Goal: Information Seeking & Learning: Learn about a topic

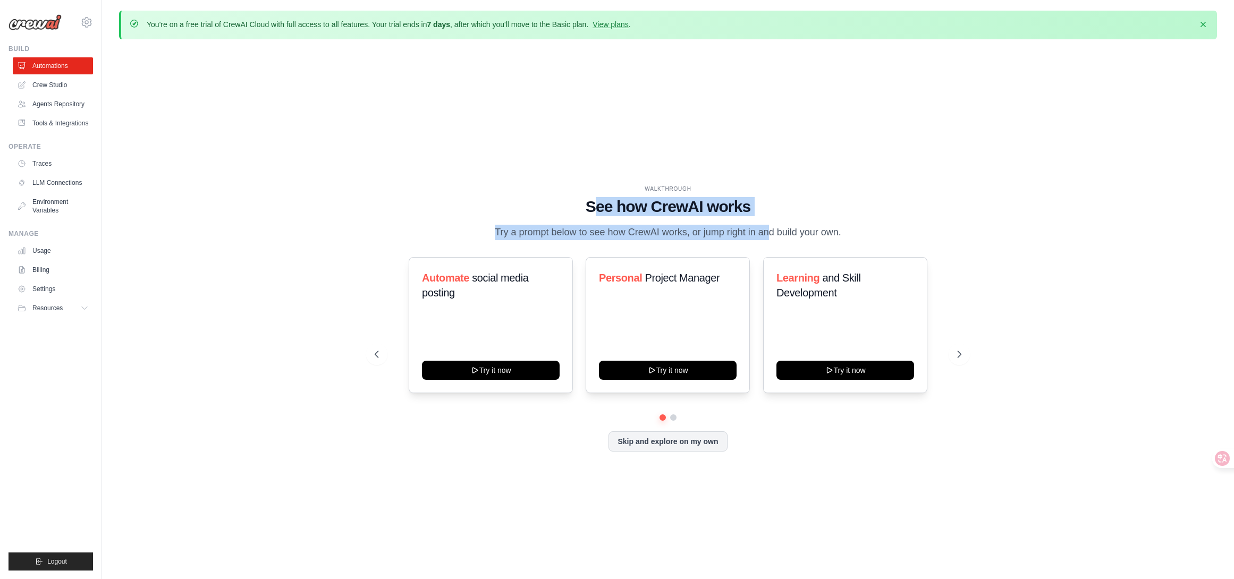
drag, startPoint x: 597, startPoint y: 197, endPoint x: 888, endPoint y: 201, distance: 291.7
click at [750, 217] on div "WALKTHROUGH See how [PERSON_NAME] works Try a prompt below to see how [PERSON_N…" at bounding box center [668, 212] width 587 height 55
click at [890, 201] on h1 "See how CrewAI works" at bounding box center [668, 206] width 587 height 19
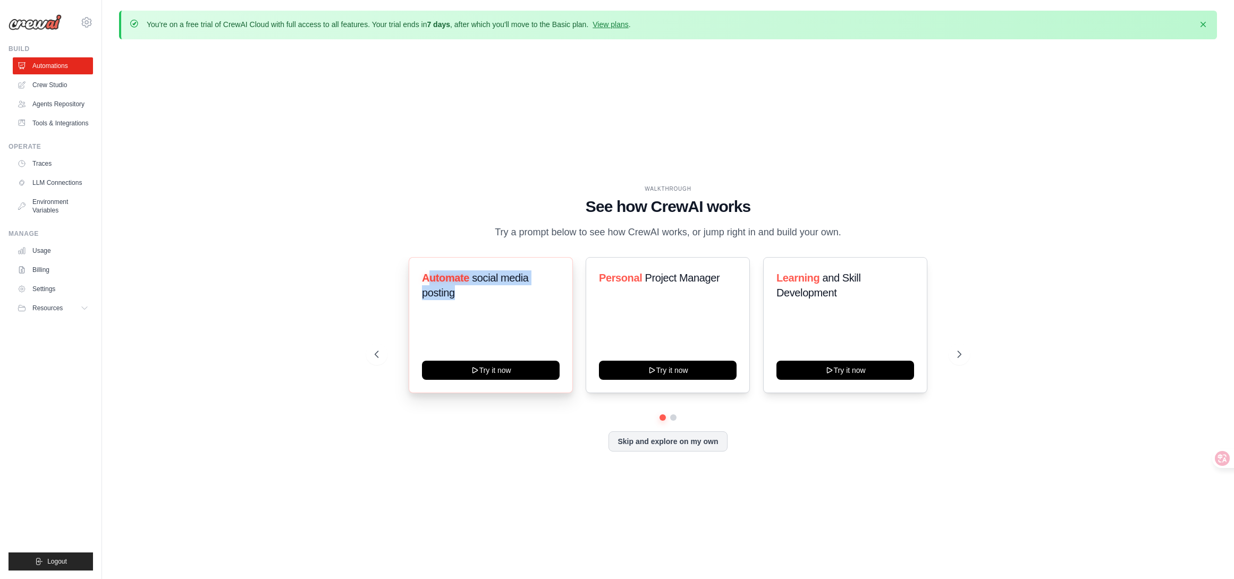
drag, startPoint x: 428, startPoint y: 281, endPoint x: 484, endPoint y: 304, distance: 61.0
click at [484, 300] on h3 "Automate social media posting" at bounding box center [491, 285] width 138 height 30
click at [581, 249] on div "WALKTHROUGH See how [PERSON_NAME] works Try a prompt below to see how [PERSON_N…" at bounding box center [668, 327] width 612 height 284
drag, startPoint x: 599, startPoint y: 286, endPoint x: 716, endPoint y: 286, distance: 116.9
click at [716, 285] on h3 "Personal Project Manager" at bounding box center [668, 277] width 138 height 15
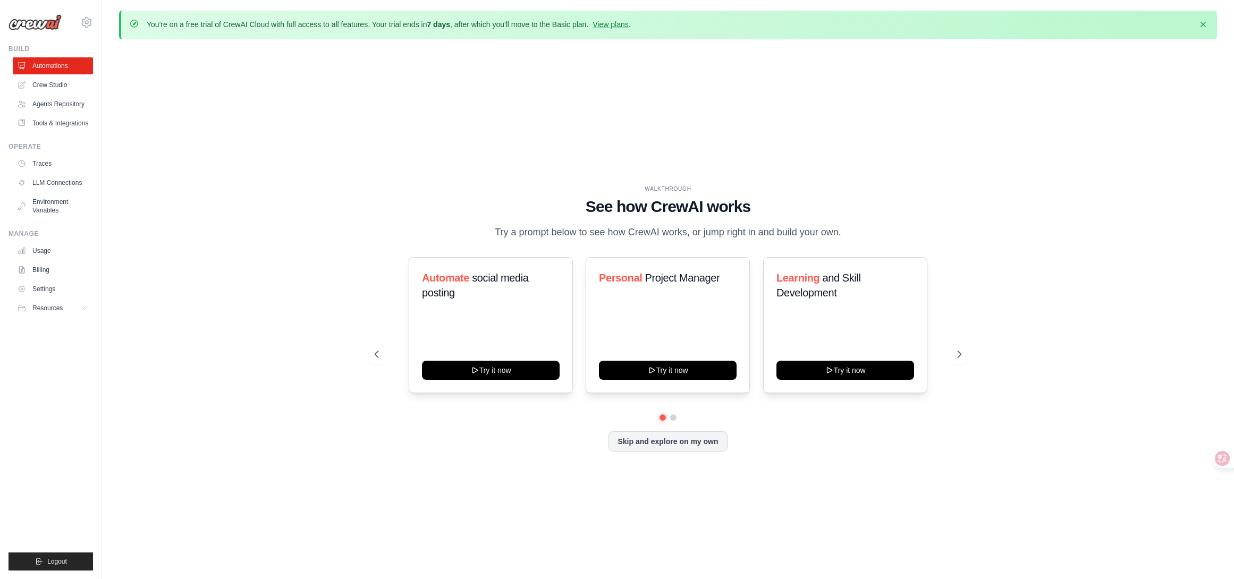
click at [794, 248] on div "WALKTHROUGH See how [PERSON_NAME] works Try a prompt below to see how [PERSON_N…" at bounding box center [668, 327] width 612 height 284
click at [524, 379] on button "Try it now" at bounding box center [491, 369] width 138 height 19
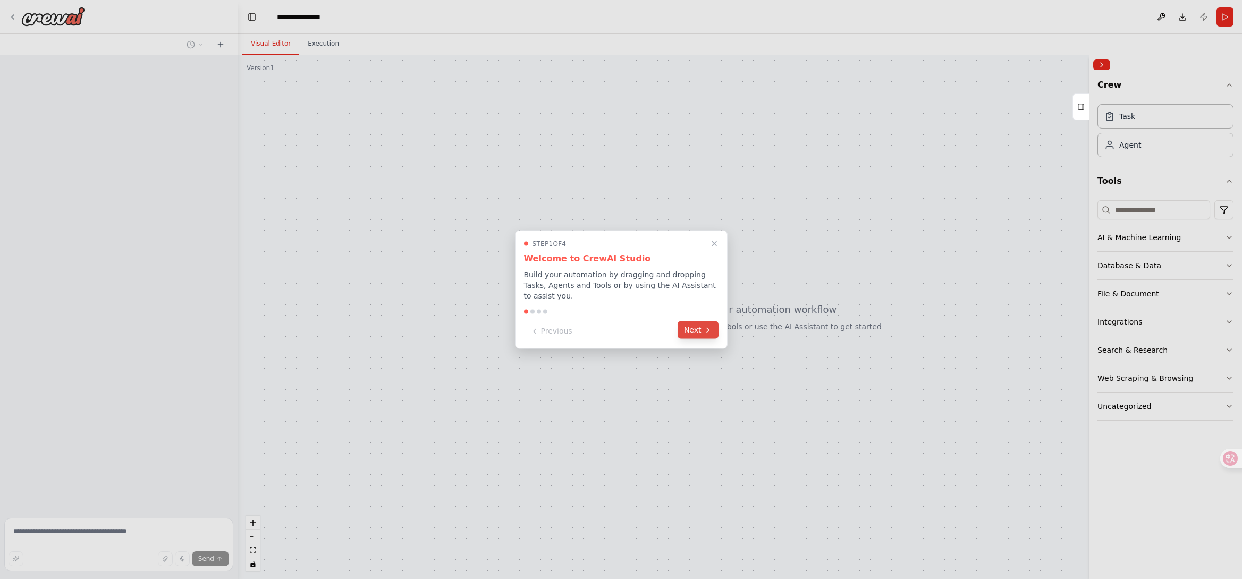
click at [707, 336] on button "Next" at bounding box center [697, 330] width 41 height 18
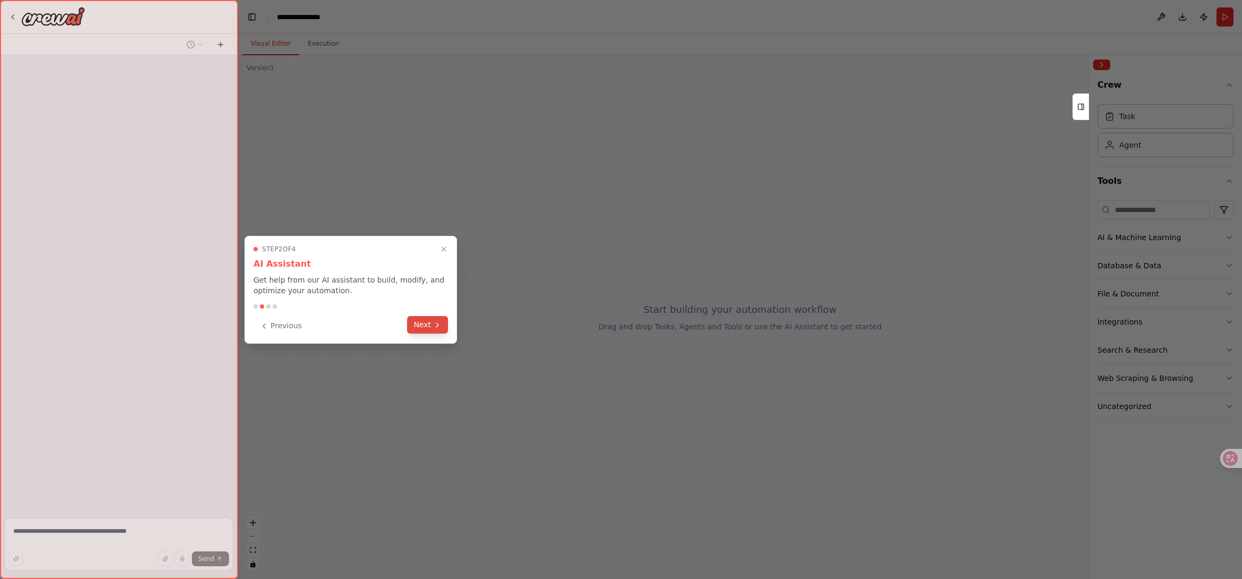
click at [442, 322] on button "Next" at bounding box center [427, 325] width 41 height 18
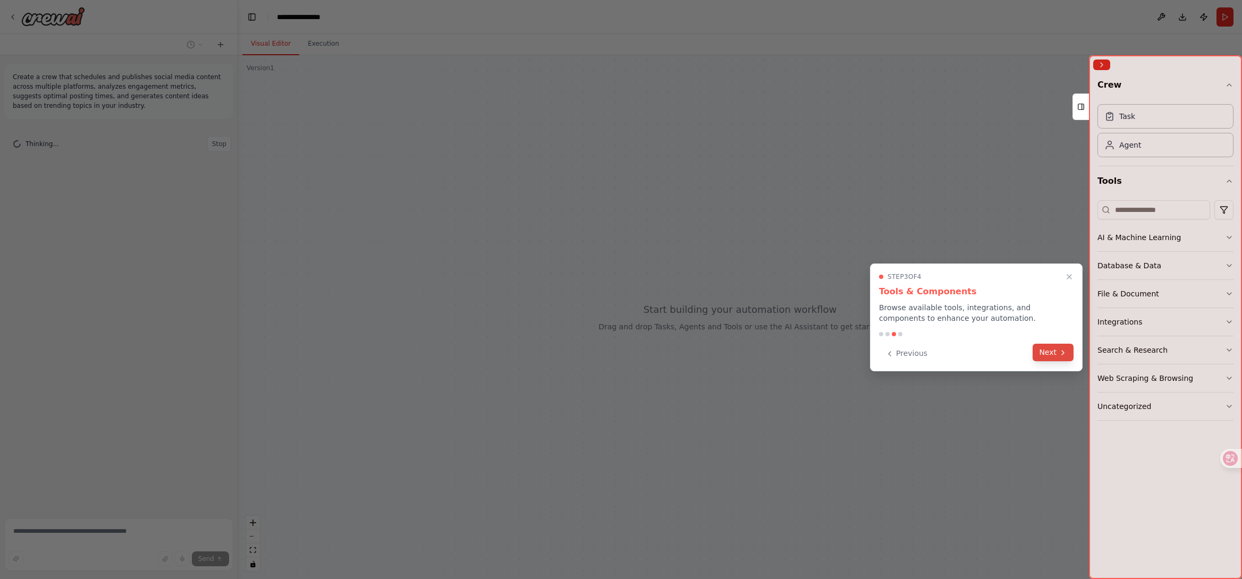
click at [1063, 355] on icon at bounding box center [1062, 353] width 9 height 9
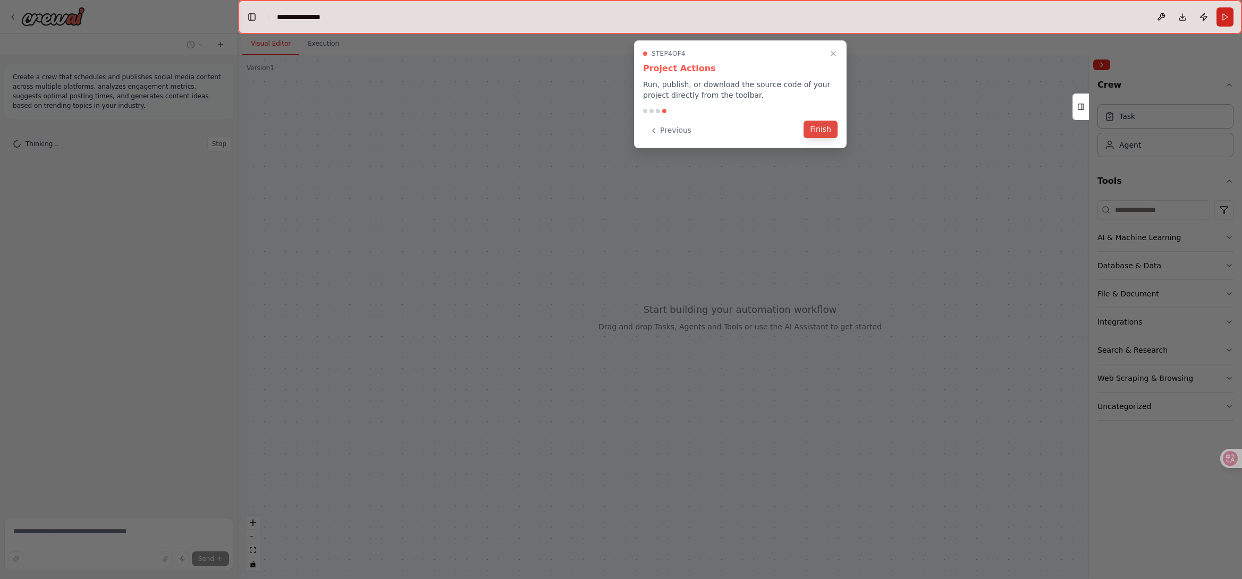
click at [816, 128] on button "Finish" at bounding box center [820, 130] width 34 height 18
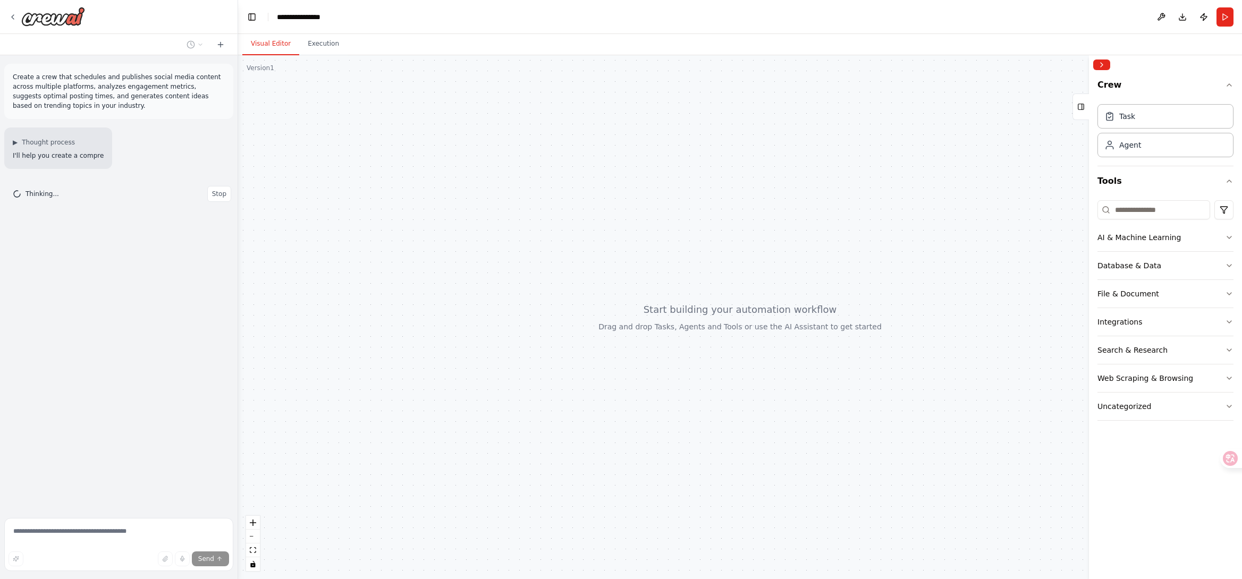
click at [856, 242] on div at bounding box center [740, 317] width 1004 height 524
drag, startPoint x: 795, startPoint y: 266, endPoint x: 690, endPoint y: 248, distance: 106.7
click at [689, 248] on div at bounding box center [740, 317] width 1004 height 524
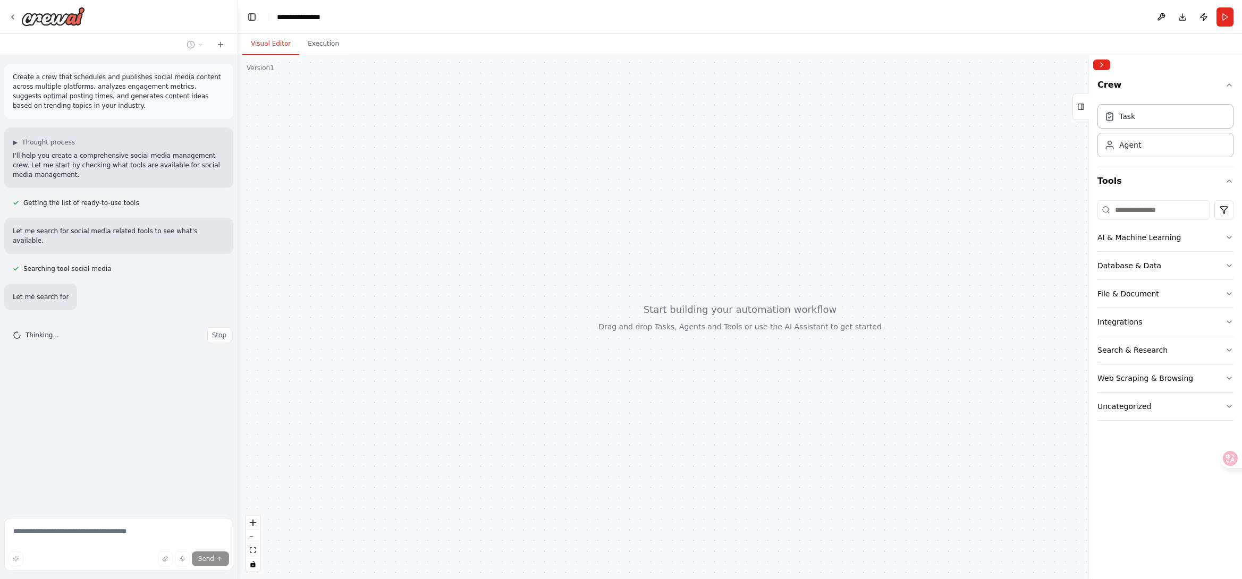
drag, startPoint x: 926, startPoint y: 247, endPoint x: 795, endPoint y: 247, distance: 131.2
click at [755, 246] on div at bounding box center [740, 317] width 1004 height 524
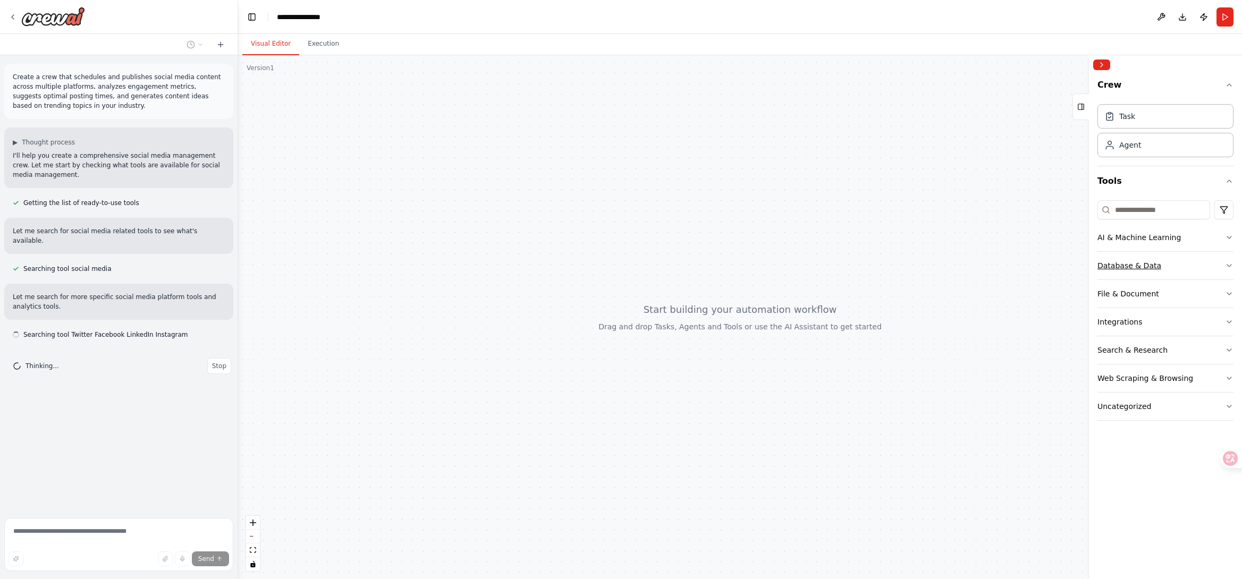
click at [1215, 264] on button "Database & Data" at bounding box center [1165, 266] width 136 height 28
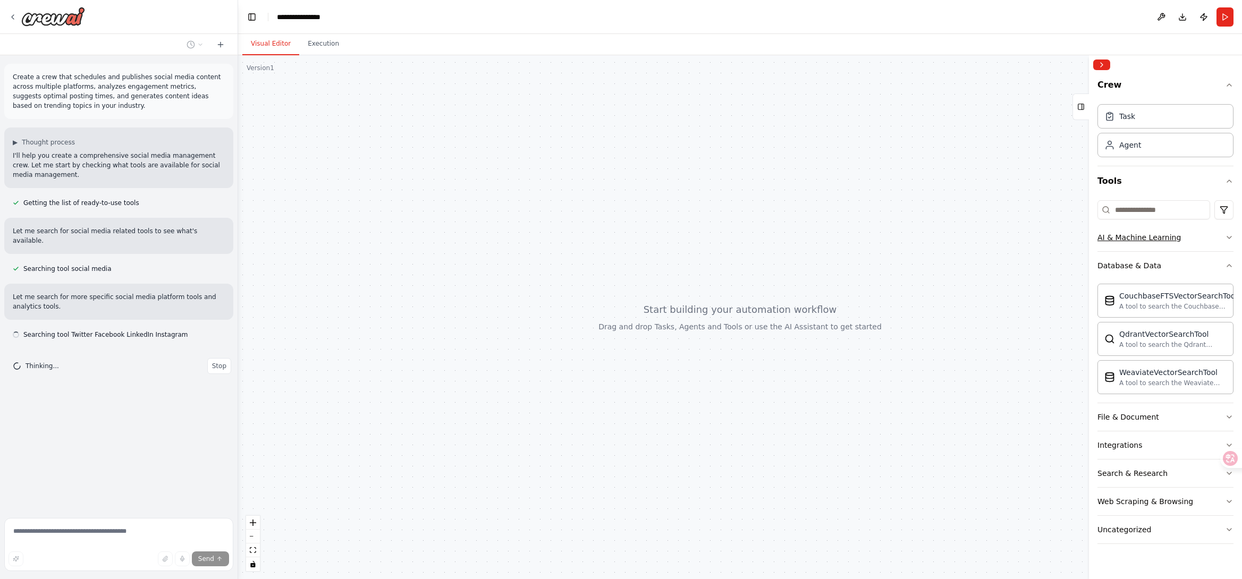
click at [1225, 239] on icon "button" at bounding box center [1229, 237] width 9 height 9
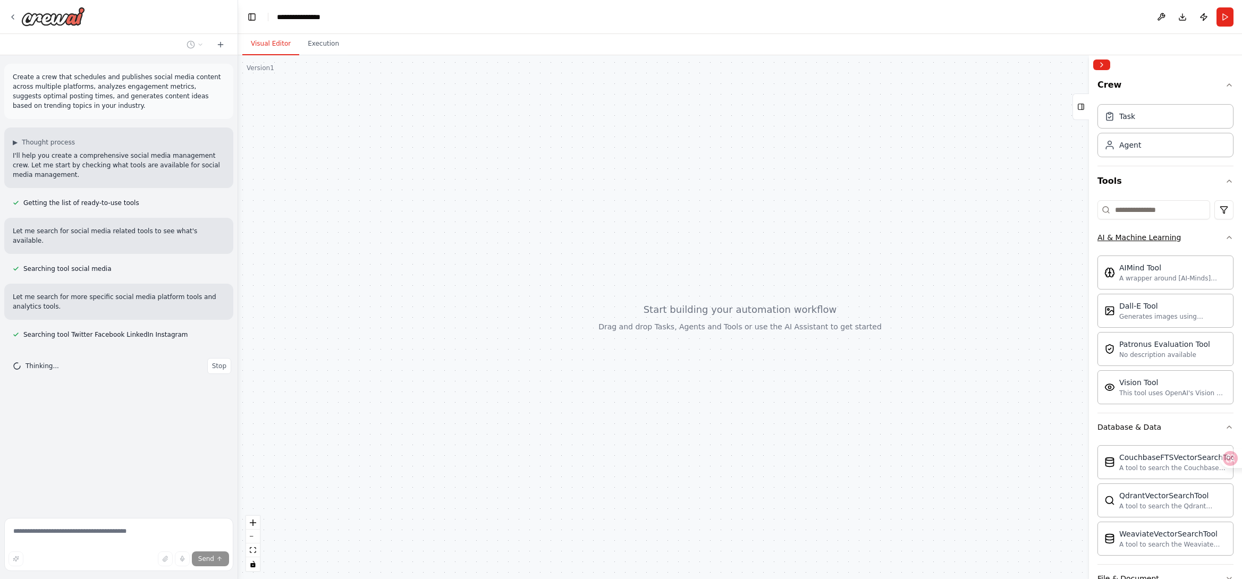
click at [1224, 243] on button "AI & Machine Learning" at bounding box center [1165, 238] width 136 height 28
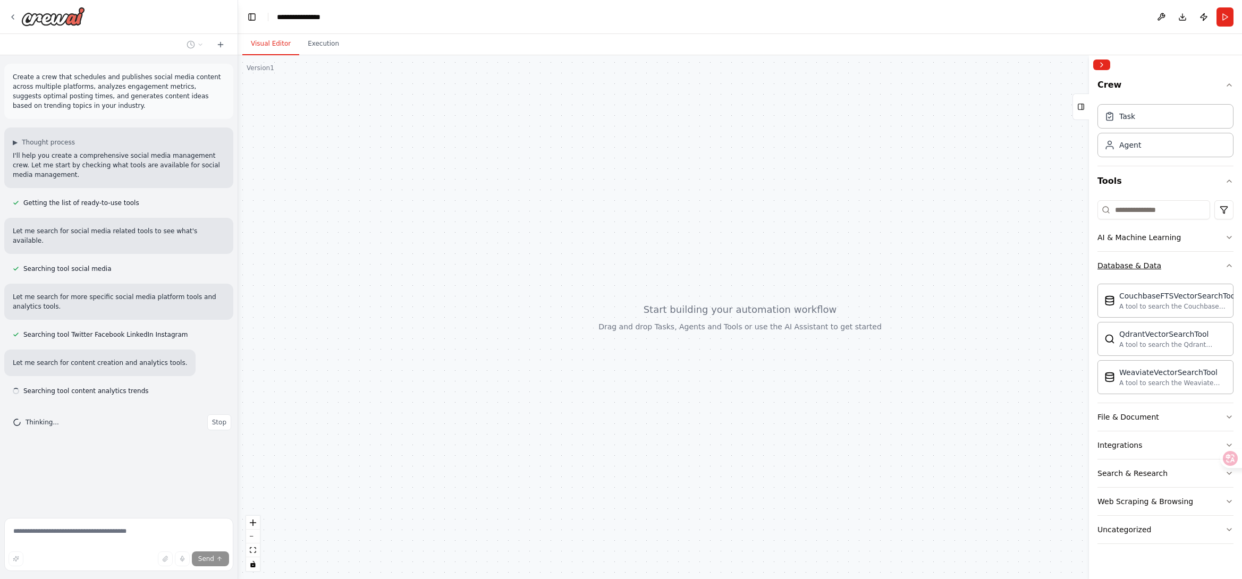
click at [1221, 275] on button "Database & Data" at bounding box center [1165, 266] width 136 height 28
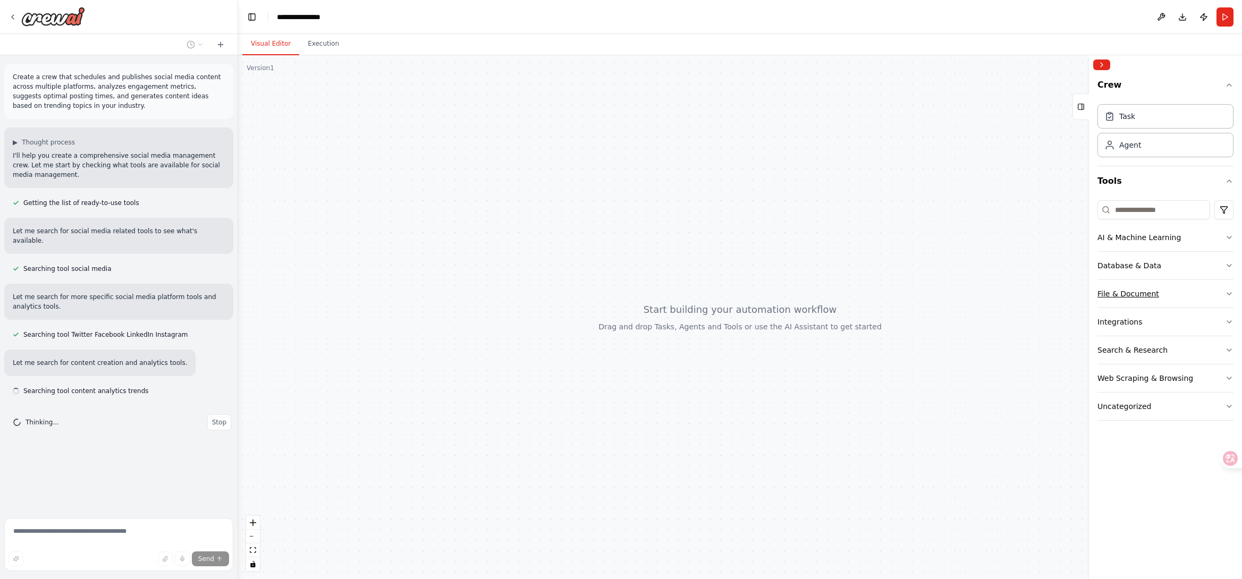
click at [1216, 301] on button "File & Document" at bounding box center [1165, 294] width 136 height 28
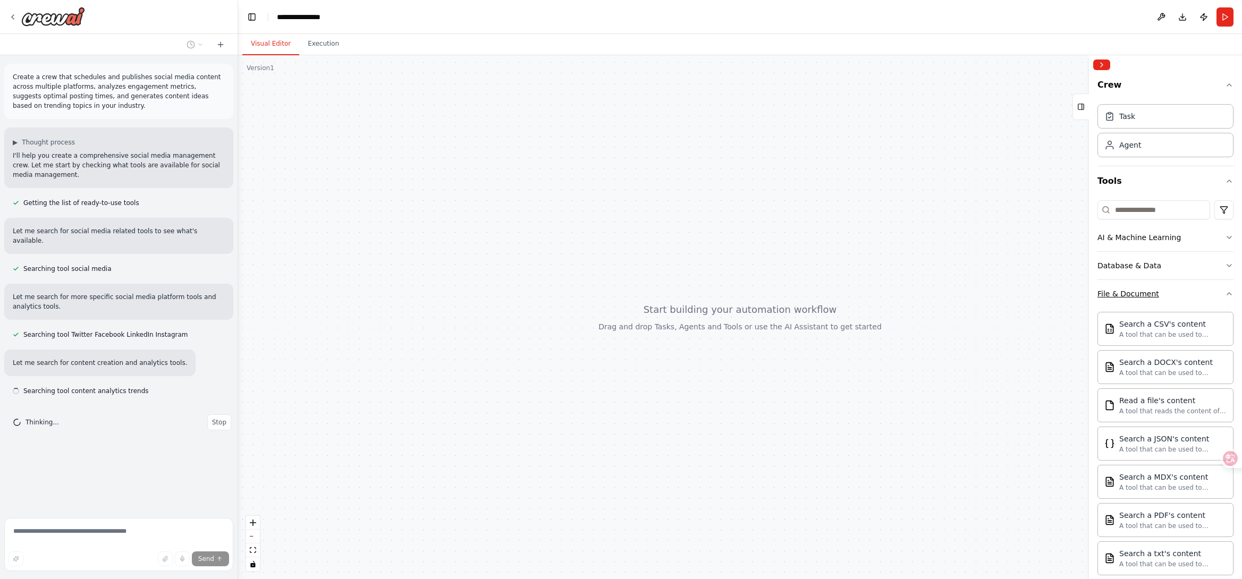
click at [1215, 300] on button "File & Document" at bounding box center [1165, 294] width 136 height 28
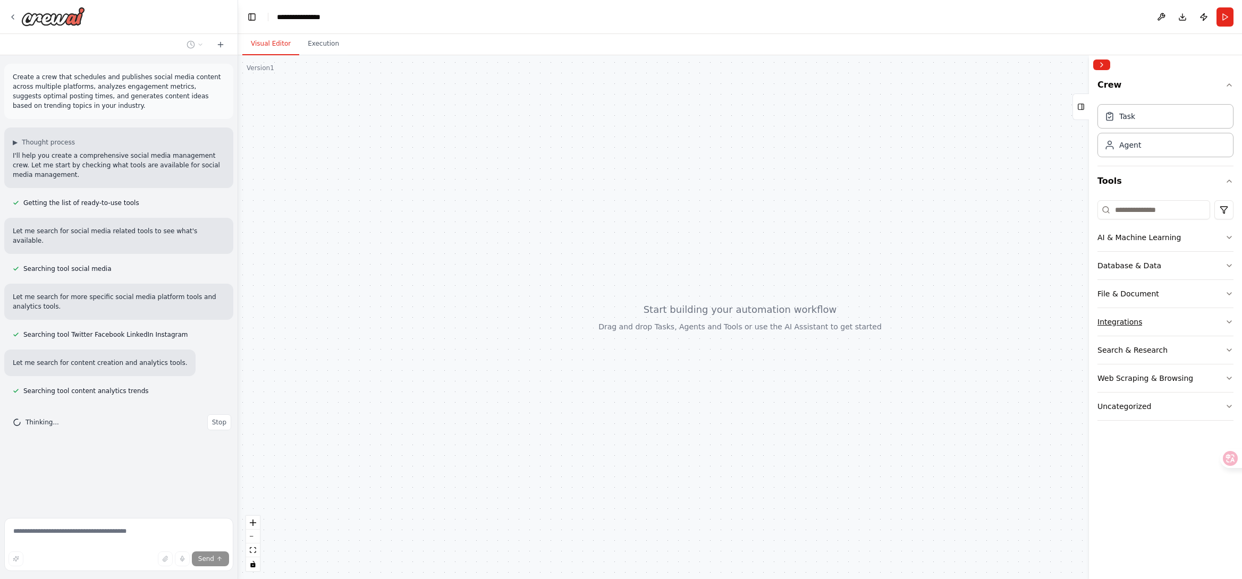
click at [1218, 326] on button "Integrations" at bounding box center [1165, 322] width 136 height 28
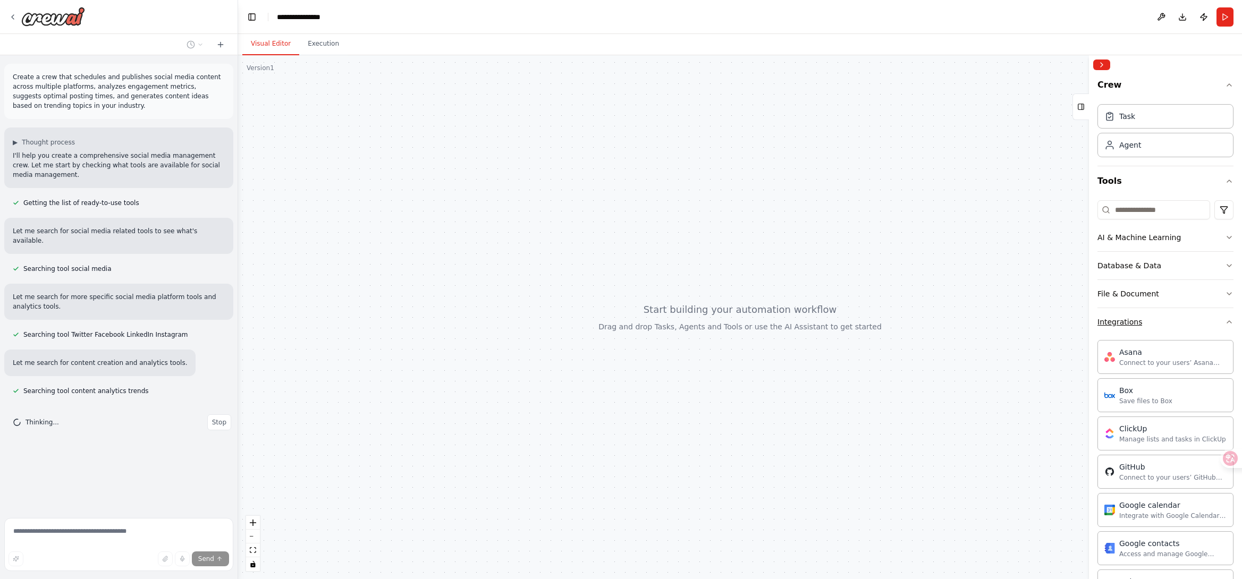
click at [1225, 325] on icon "button" at bounding box center [1229, 322] width 9 height 9
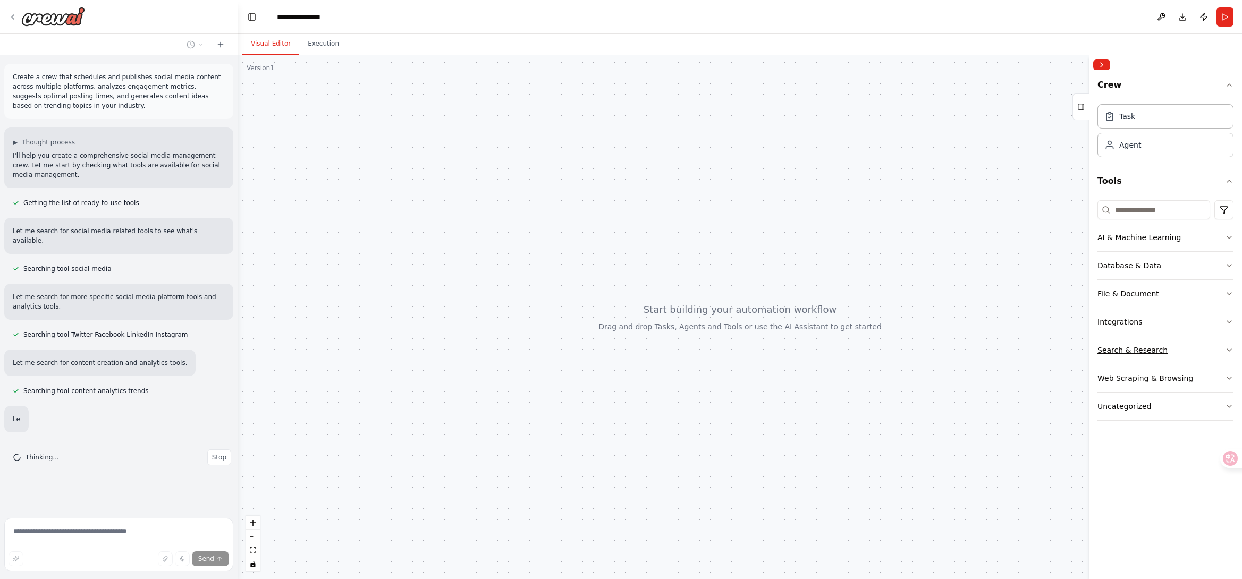
click at [1210, 346] on button "Search & Research" at bounding box center [1165, 350] width 136 height 28
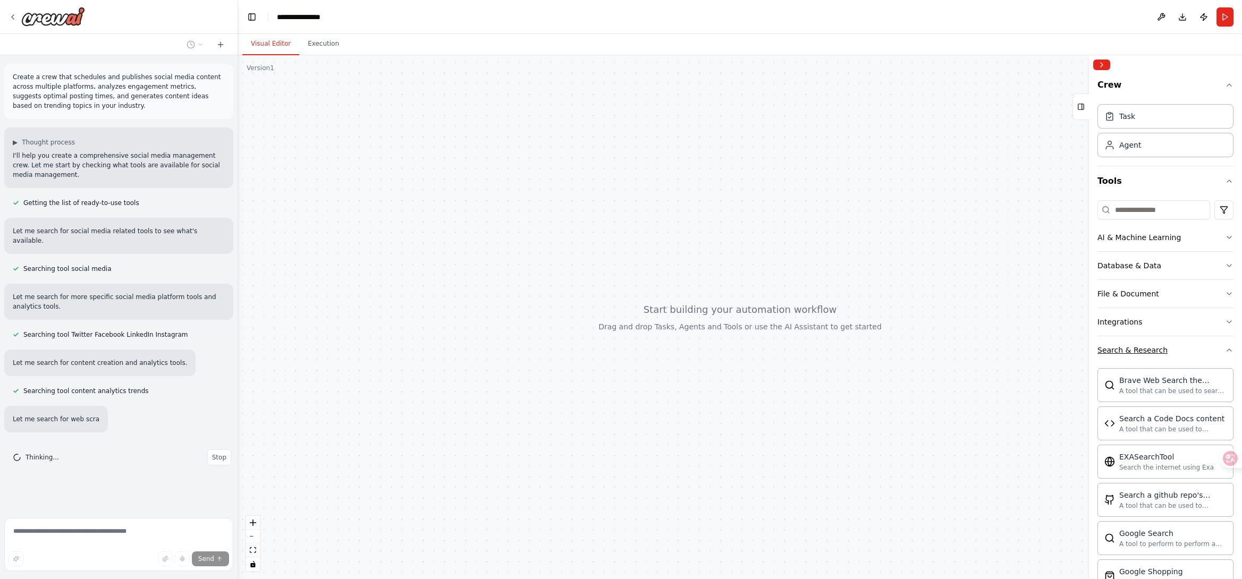
click at [1213, 346] on button "Search & Research" at bounding box center [1165, 350] width 136 height 28
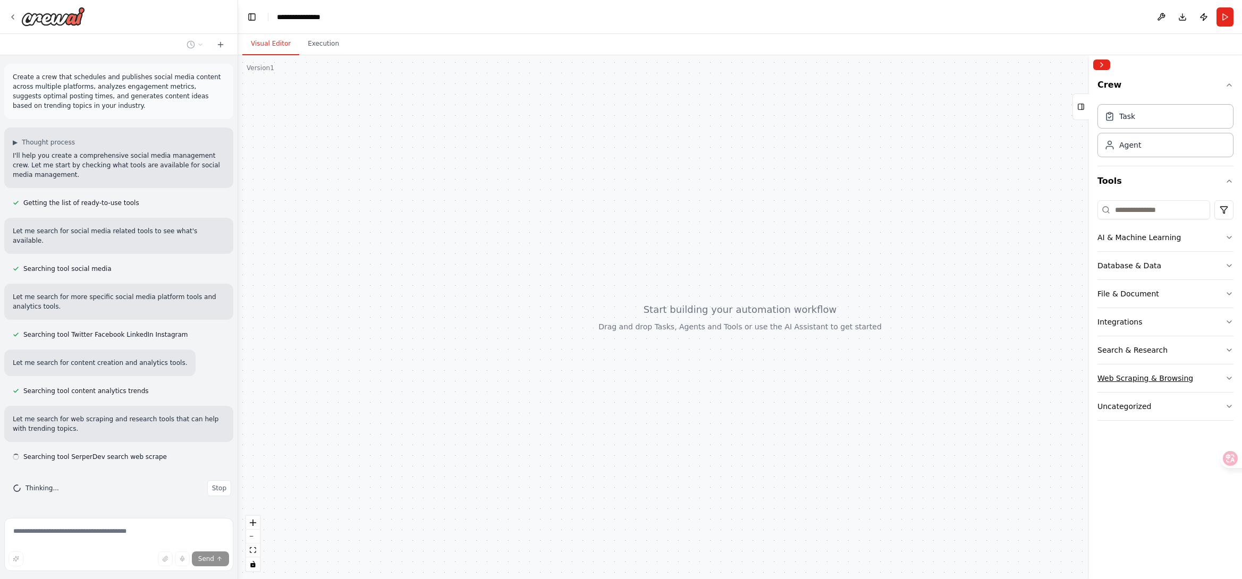
click at [1228, 377] on icon "button" at bounding box center [1229, 378] width 9 height 9
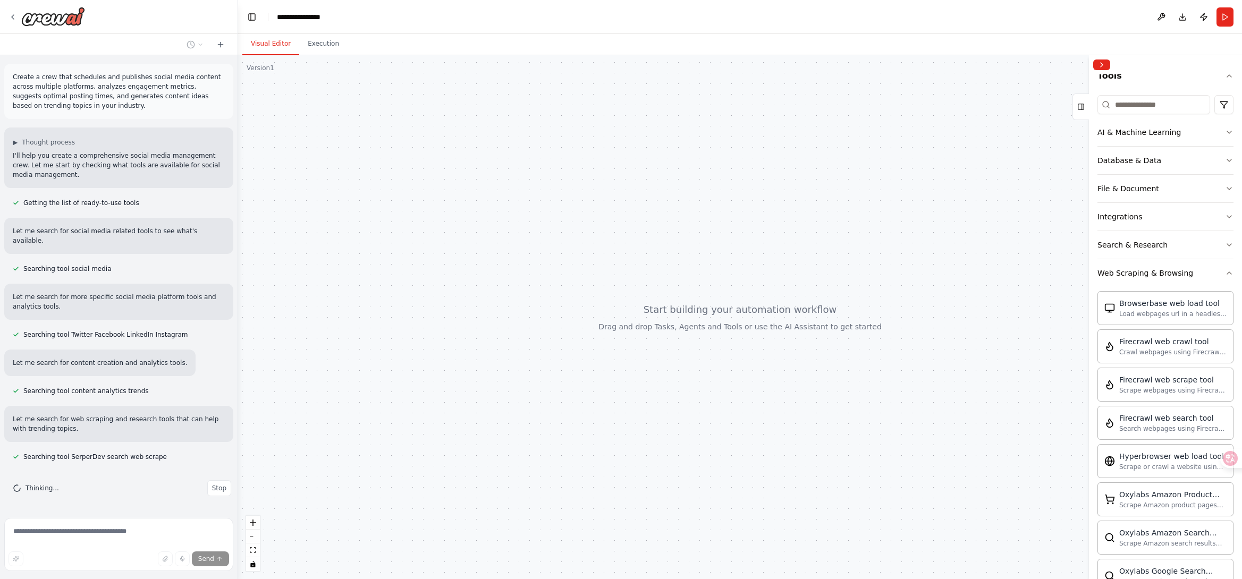
scroll to position [106, 0]
click at [1215, 275] on button "Web Scraping & Browsing" at bounding box center [1165, 272] width 136 height 28
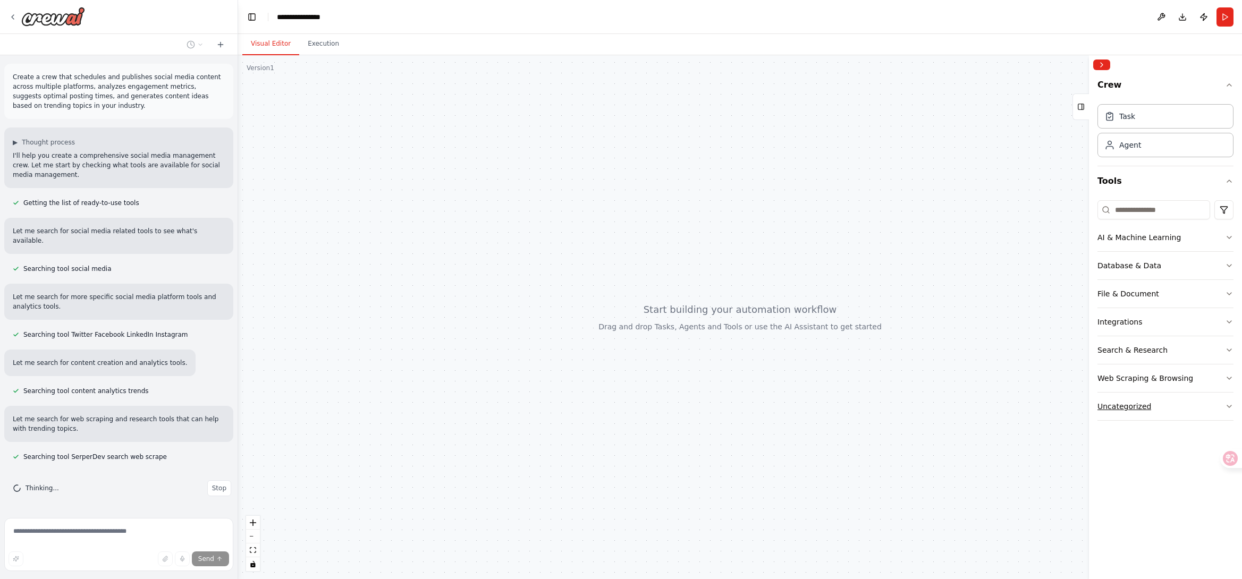
click at [1222, 395] on button "Uncategorized" at bounding box center [1165, 407] width 136 height 28
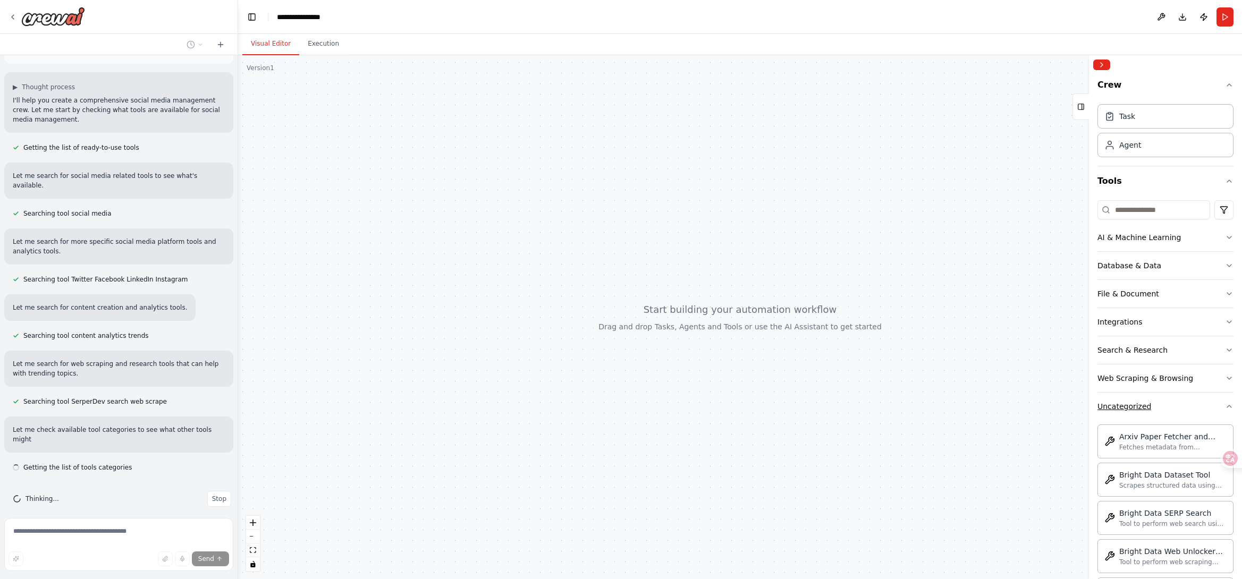
click at [1225, 407] on icon "button" at bounding box center [1229, 406] width 9 height 9
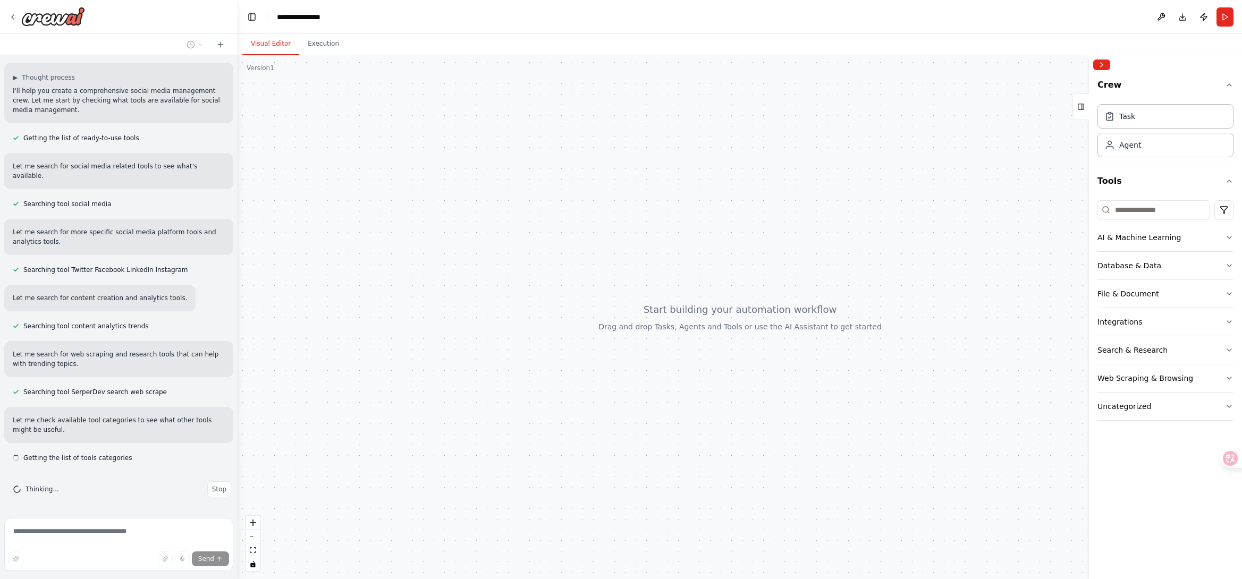
click at [625, 216] on div at bounding box center [740, 317] width 1004 height 524
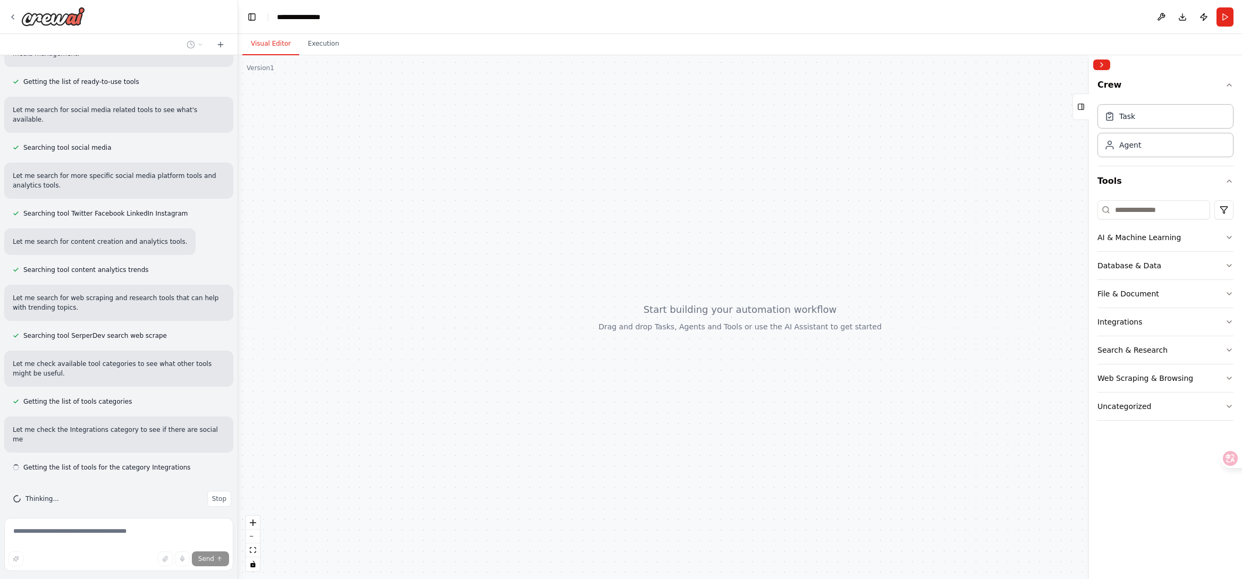
scroll to position [131, 0]
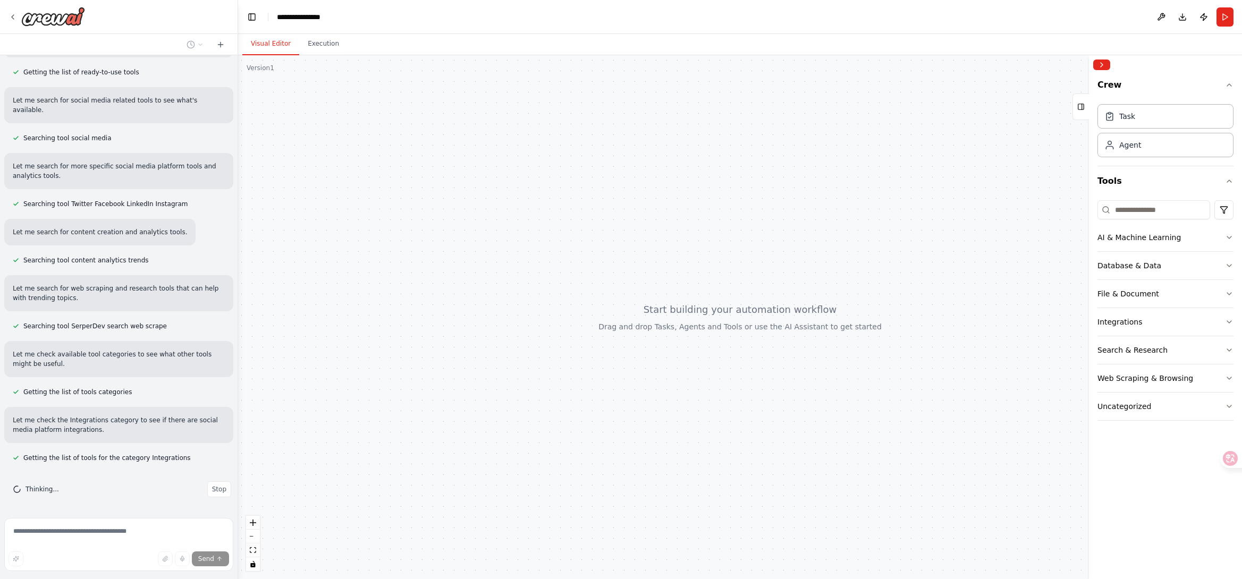
drag, startPoint x: 654, startPoint y: 317, endPoint x: 610, endPoint y: 272, distance: 62.4
click at [610, 272] on div at bounding box center [740, 317] width 1004 height 524
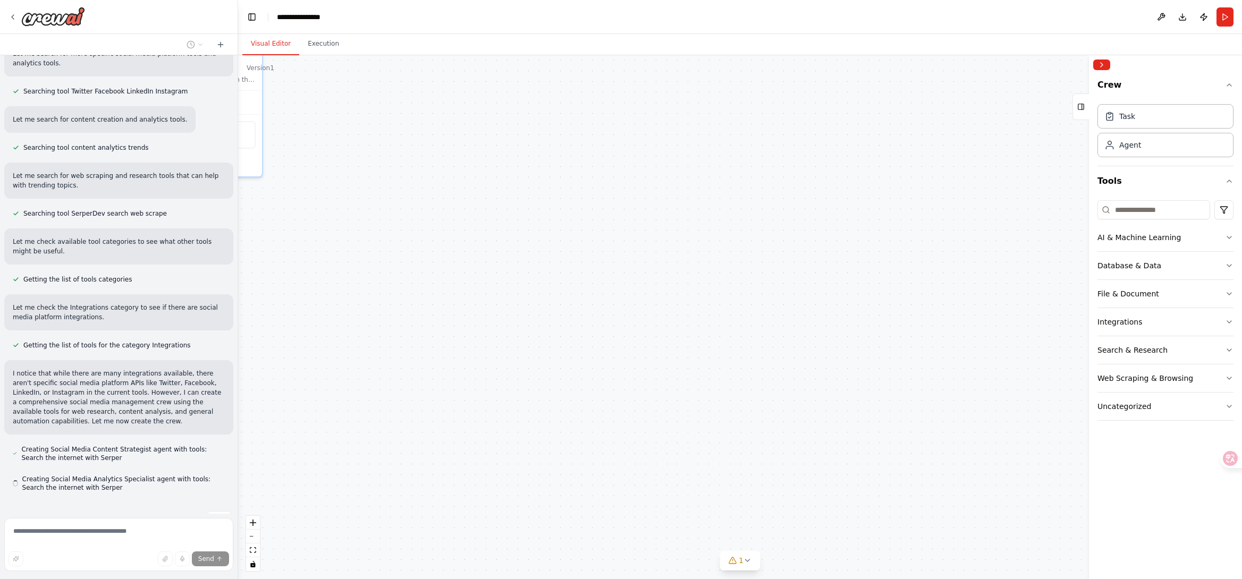
scroll to position [273, 0]
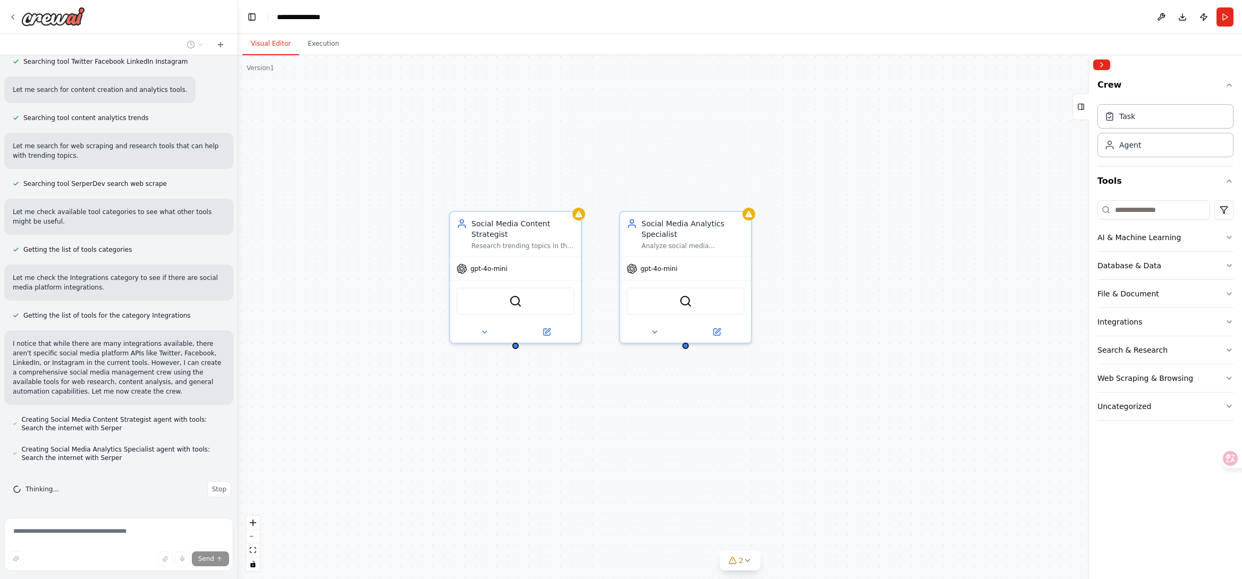
drag, startPoint x: 473, startPoint y: 223, endPoint x: 785, endPoint y: 398, distance: 358.5
click at [784, 388] on div "Social Media Content Strategist Research trending topics in the {industry} indu…" at bounding box center [740, 317] width 1004 height 524
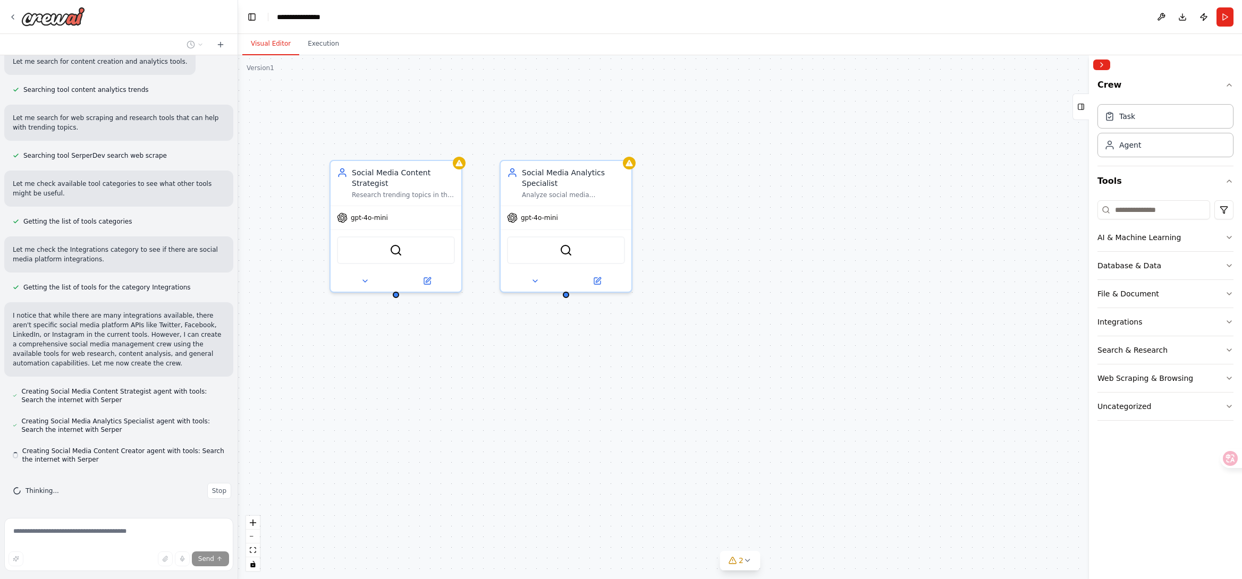
drag, startPoint x: 606, startPoint y: 174, endPoint x: 495, endPoint y: 124, distance: 122.2
click at [495, 124] on div "Social Media Content Strategist Research trending topics in the {industry} indu…" at bounding box center [740, 317] width 1004 height 524
drag, startPoint x: 884, startPoint y: 282, endPoint x: 882, endPoint y: 276, distance: 6.2
click at [884, 281] on div "Social Media Content Strategist Research trending topics in the {industry} indu…" at bounding box center [740, 317] width 1004 height 524
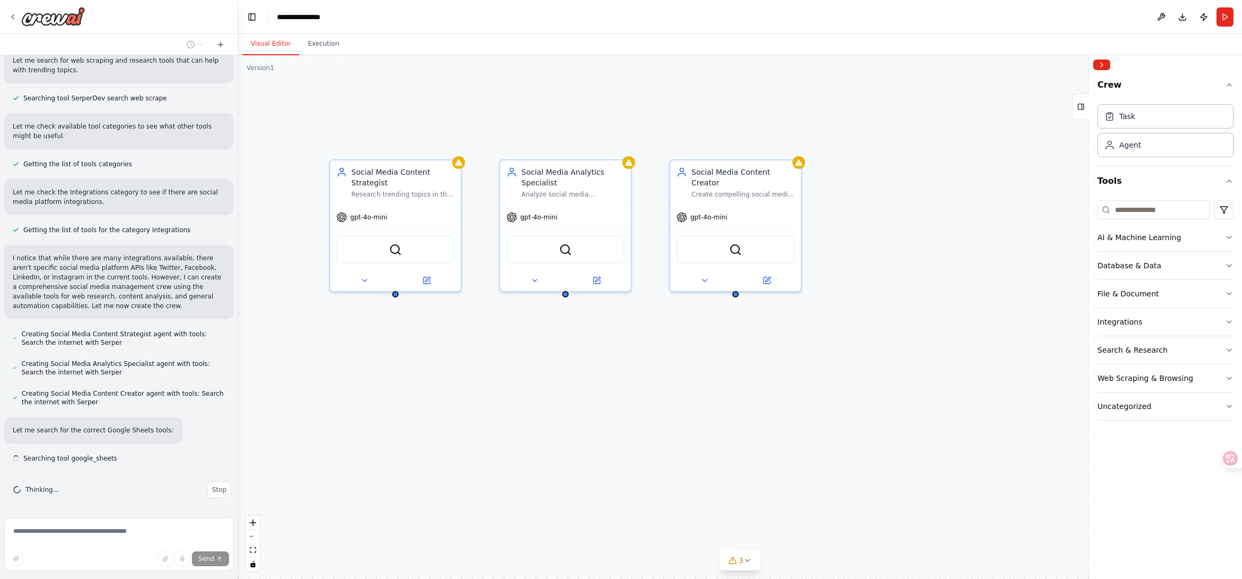
scroll to position [359, 0]
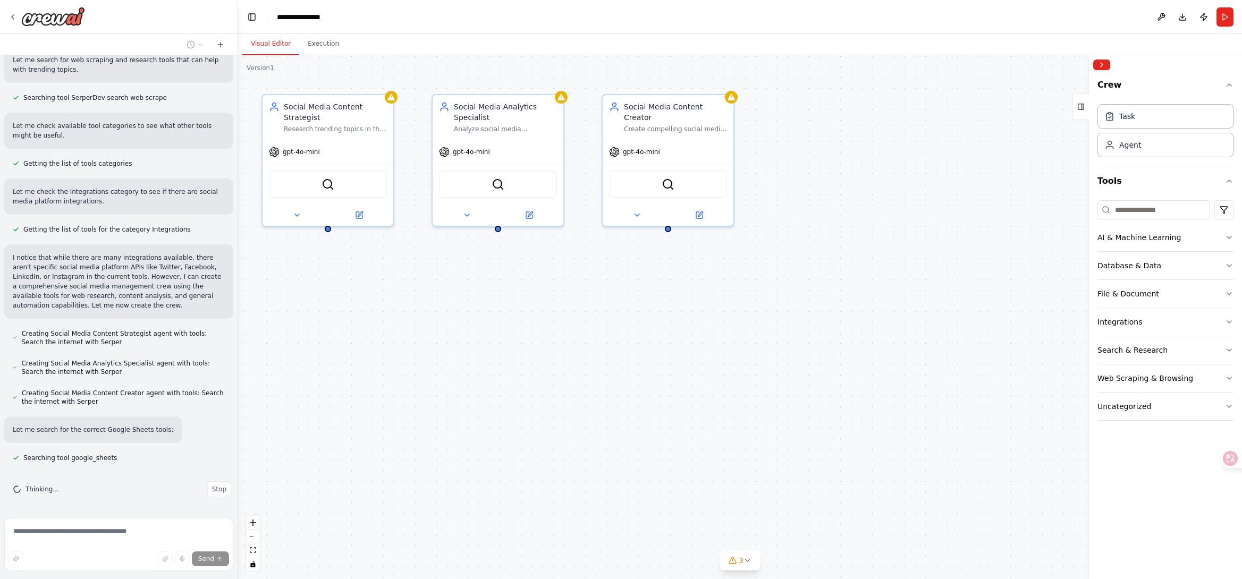
drag, startPoint x: 619, startPoint y: 377, endPoint x: 552, endPoint y: 311, distance: 93.9
click at [552, 311] on div "Social Media Content Strategist Research trending topics in the {industry} indu…" at bounding box center [740, 317] width 1004 height 524
click at [534, 306] on div "Social Media Content Strategist Research trending topics in the {industry} indu…" at bounding box center [740, 317] width 1004 height 524
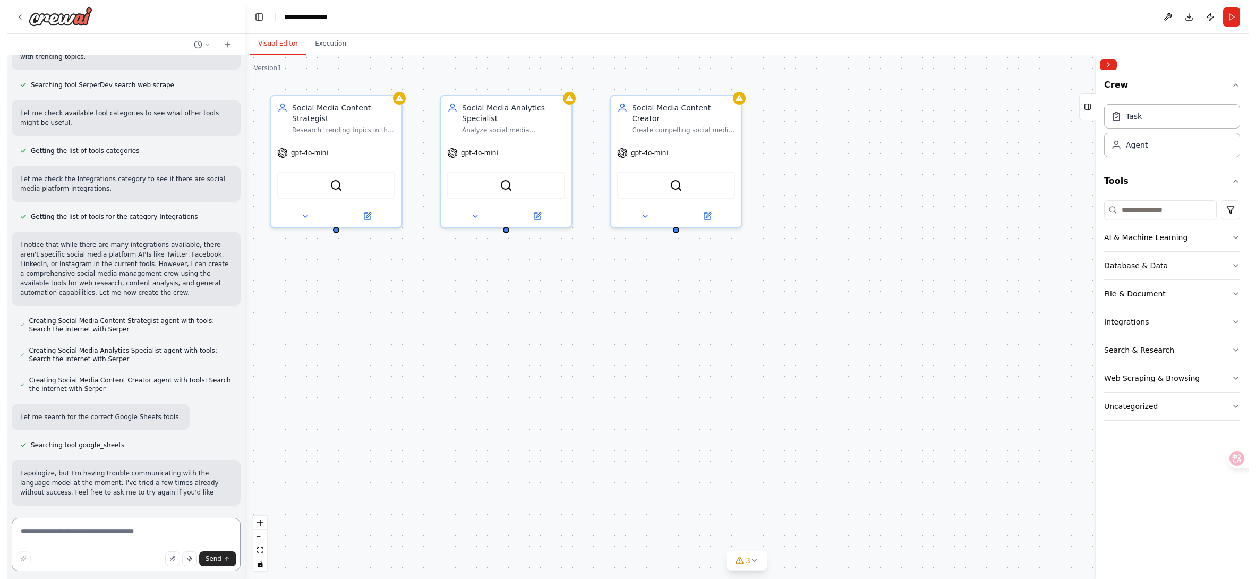
scroll to position [381, 0]
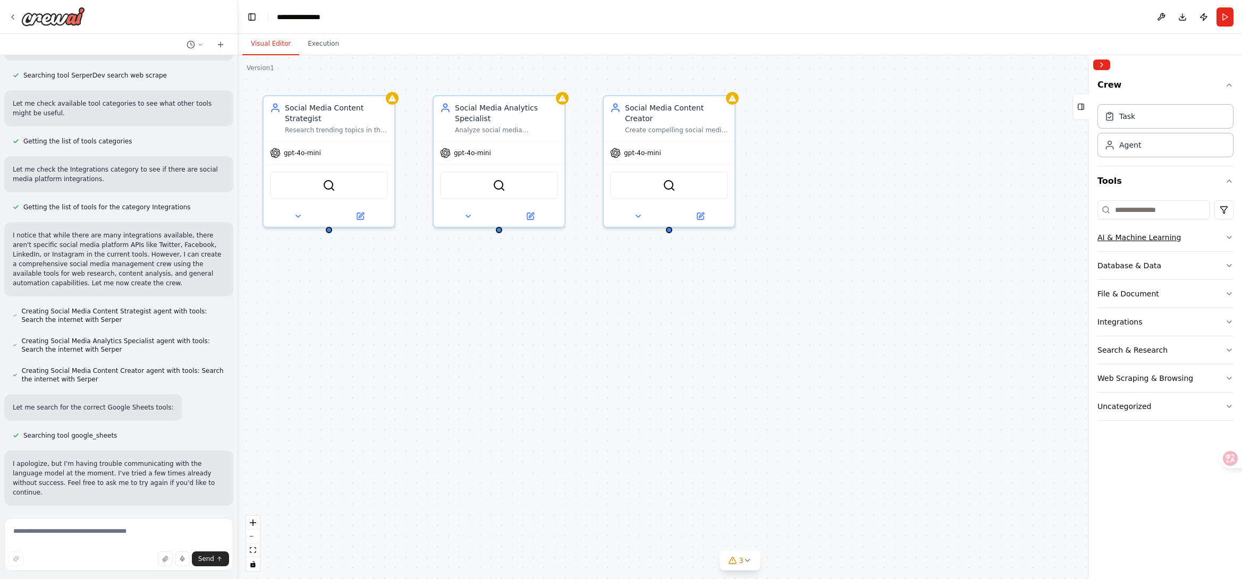
click at [1226, 240] on icon "button" at bounding box center [1229, 237] width 9 height 9
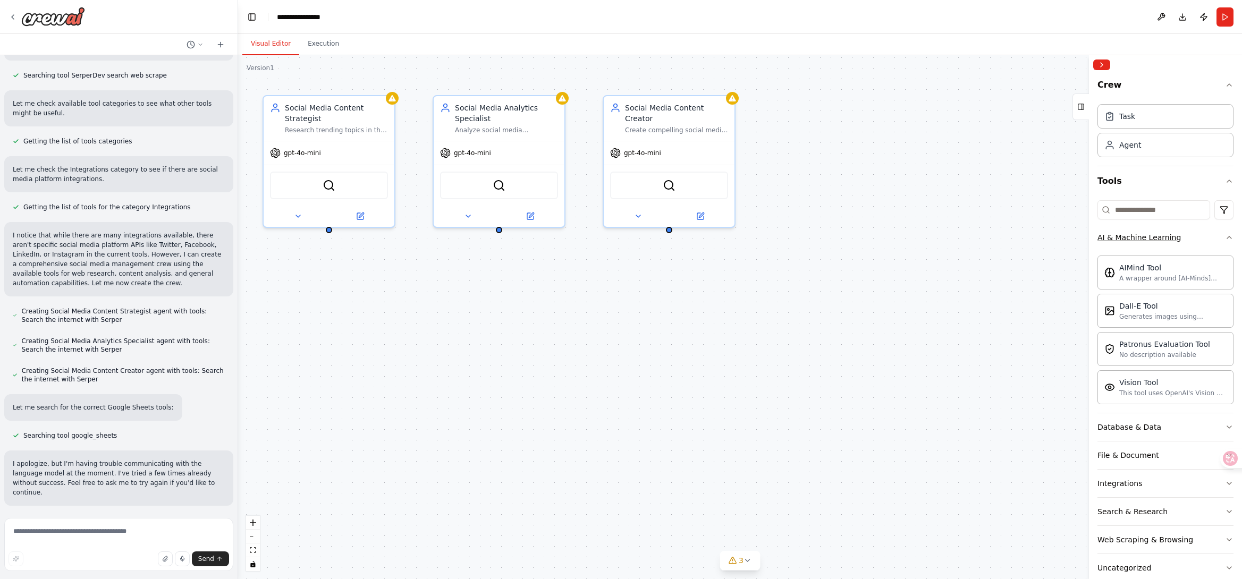
click at [1225, 241] on icon "button" at bounding box center [1229, 237] width 9 height 9
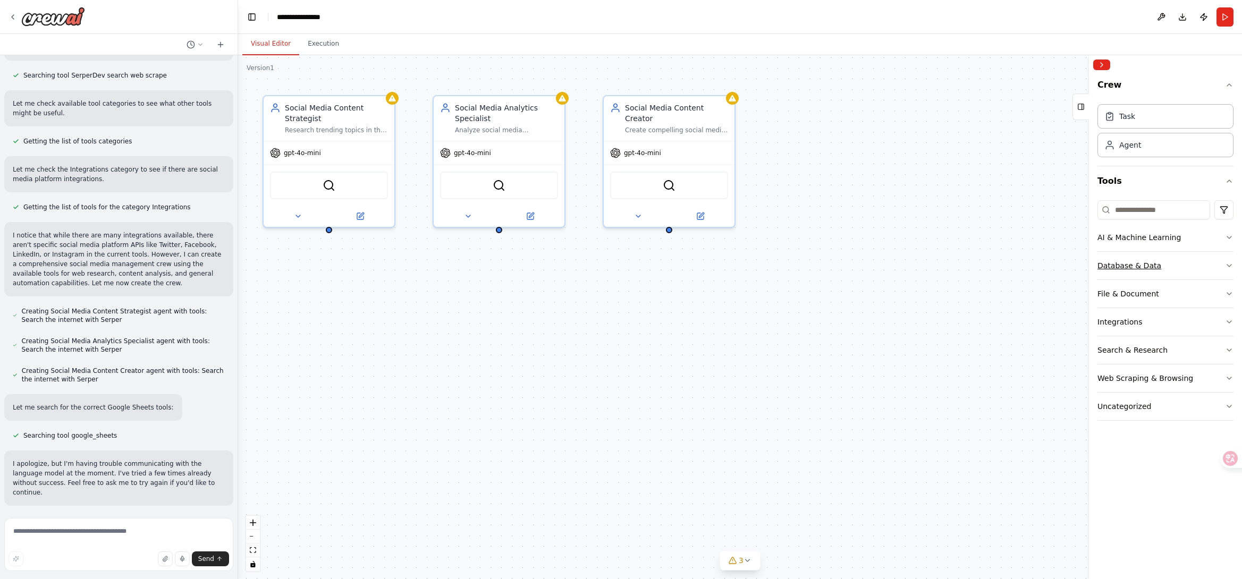
click at [1208, 265] on button "Database & Data" at bounding box center [1165, 266] width 136 height 28
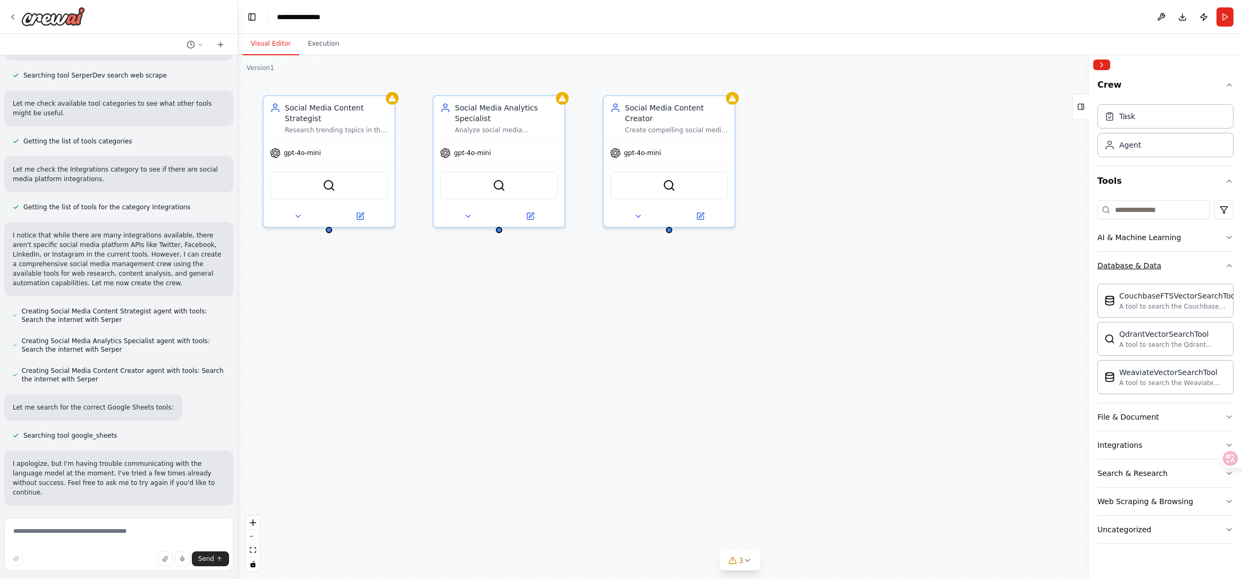
click at [1208, 265] on button "Database & Data" at bounding box center [1165, 266] width 136 height 28
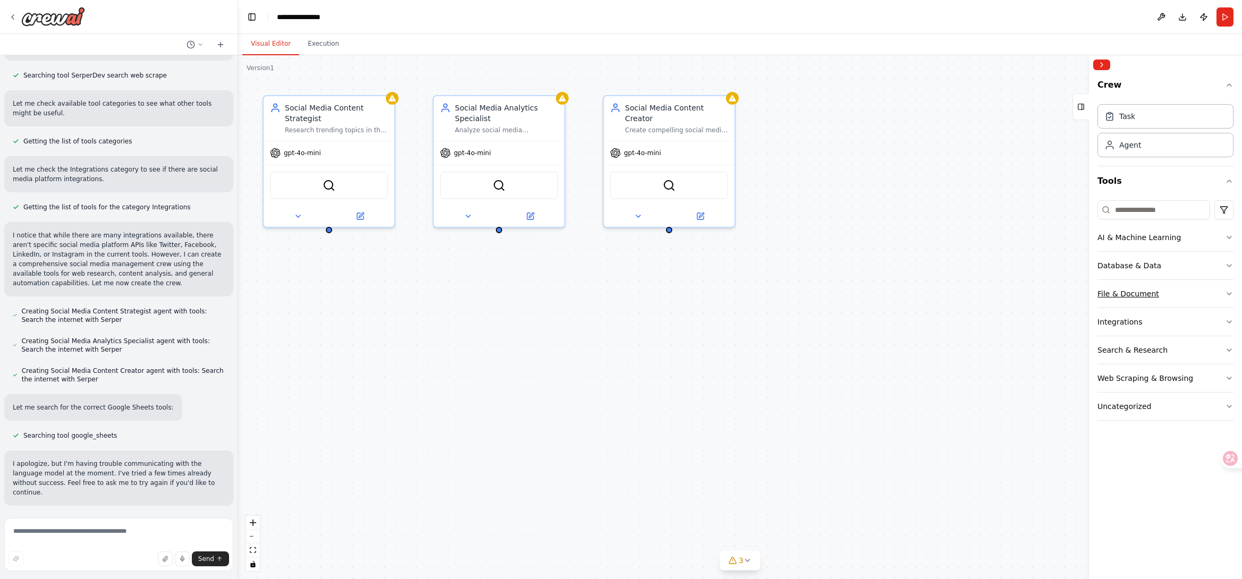
click at [1196, 298] on button "File & Document" at bounding box center [1165, 294] width 136 height 28
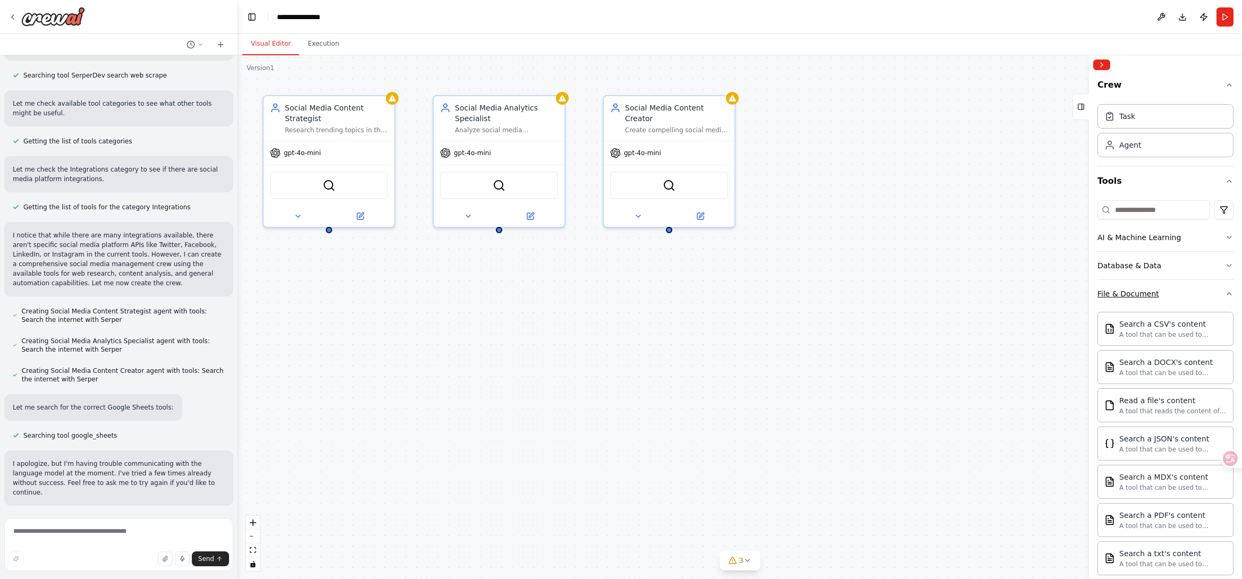
click at [1203, 295] on button "File & Document" at bounding box center [1165, 294] width 136 height 28
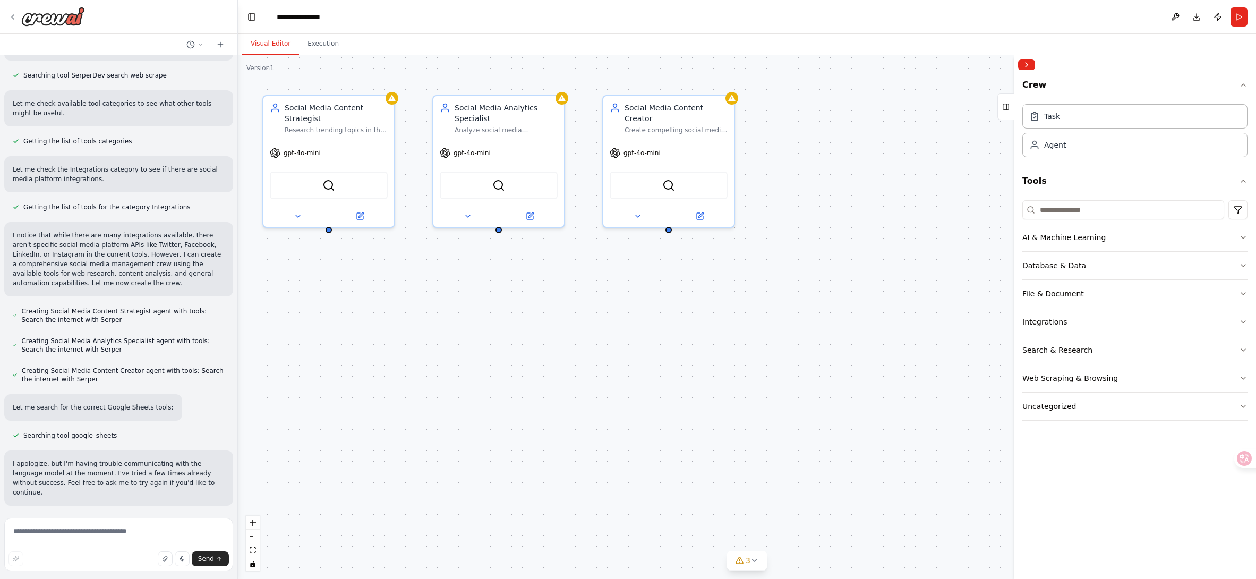
drag, startPoint x: 1106, startPoint y: 302, endPoint x: 1014, endPoint y: 309, distance: 91.7
click at [1014, 309] on div at bounding box center [1016, 317] width 4 height 524
click at [914, 180] on div "Social Media Content Strategist Research trending topics in the {industry} indu…" at bounding box center [747, 317] width 1018 height 524
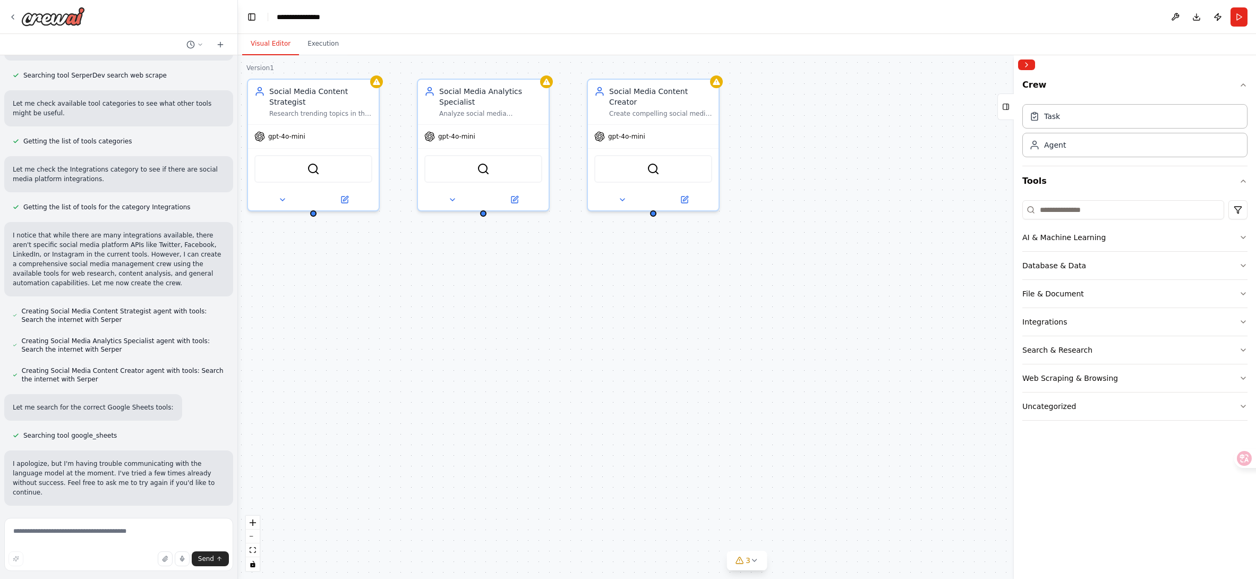
drag, startPoint x: 595, startPoint y: 326, endPoint x: 581, endPoint y: 309, distance: 21.5
click at [581, 309] on div "Social Media Content Strategist Research trending topics in the {industry} indu…" at bounding box center [747, 317] width 1018 height 524
click at [725, 350] on div "Social Media Content Strategist Research trending topics in the {industry} indu…" at bounding box center [747, 317] width 1018 height 524
click at [475, 295] on div "Social Media Content Strategist Research trending topics in the {industry} indu…" at bounding box center [747, 317] width 1018 height 524
click at [826, 383] on div "Social Media Content Strategist Research trending topics in the {industry} indu…" at bounding box center [747, 317] width 1018 height 524
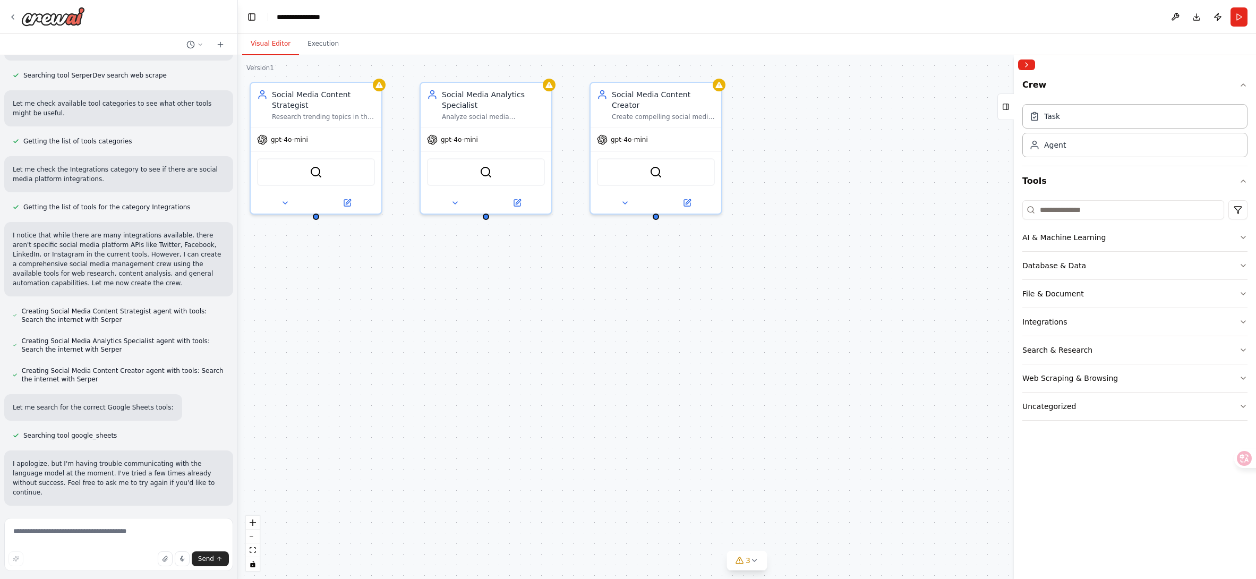
click at [826, 352] on div "Social Media Content Strategist Research trending topics in the {industry} indu…" at bounding box center [747, 317] width 1018 height 524
